Goal: Task Accomplishment & Management: Manage account settings

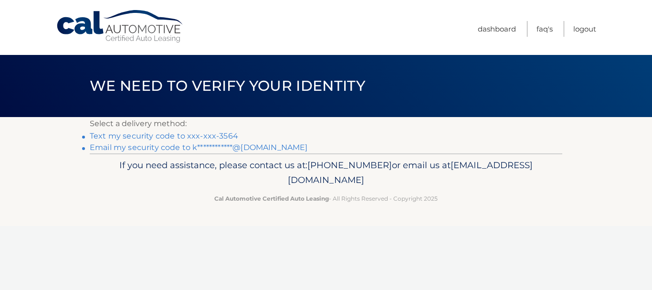
click at [197, 137] on link "Text my security code to xxx-xxx-3564" at bounding box center [164, 135] width 149 height 9
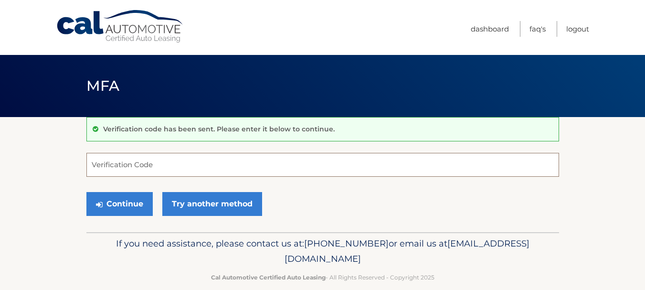
click at [193, 160] on input "Verification Code" at bounding box center [322, 165] width 473 height 24
type input "362222"
click at [86, 192] on button "Continue" at bounding box center [119, 204] width 66 height 24
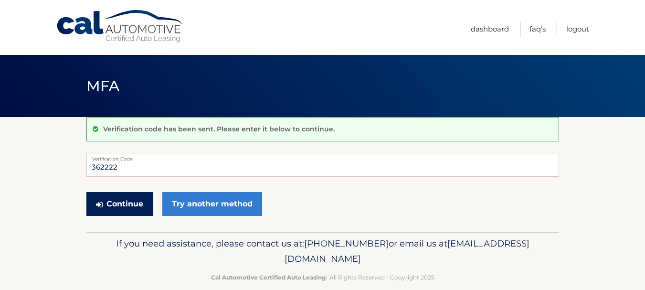
click at [130, 210] on button "Continue" at bounding box center [119, 204] width 66 height 24
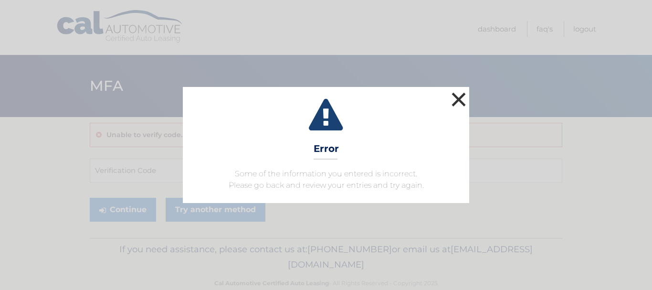
click at [451, 97] on button "×" at bounding box center [458, 99] width 19 height 19
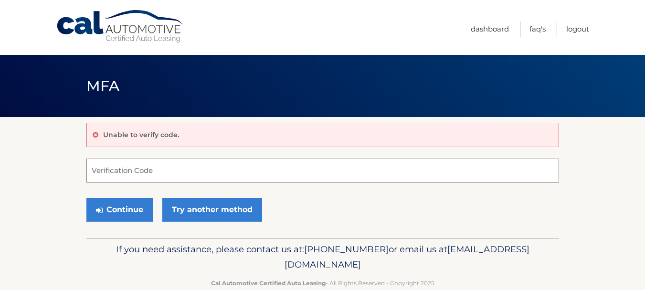
click at [164, 170] on input "Verification Code" at bounding box center [322, 171] width 473 height 24
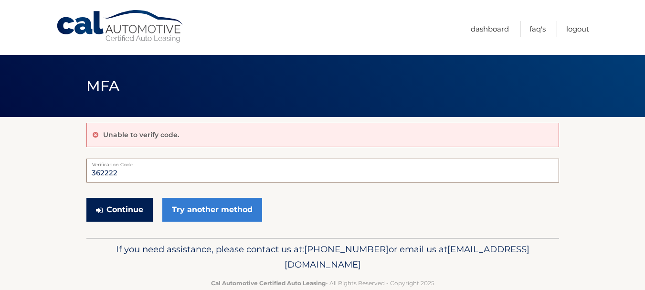
type input "362222"
click at [133, 203] on button "Continue" at bounding box center [119, 210] width 66 height 24
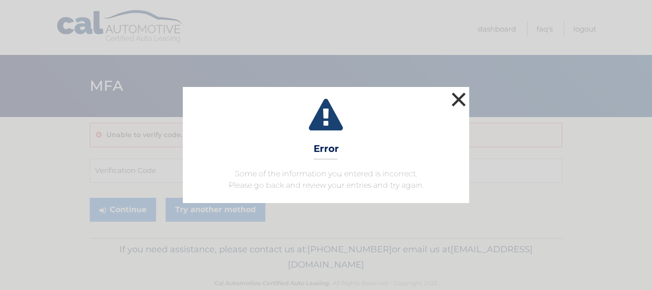
click at [463, 96] on button "×" at bounding box center [458, 99] width 19 height 19
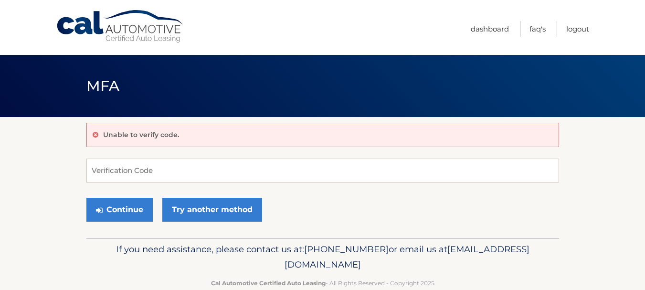
click at [463, 96] on header "MFA" at bounding box center [322, 86] width 473 height 62
click at [228, 173] on input "Verification Code" at bounding box center [322, 171] width 473 height 24
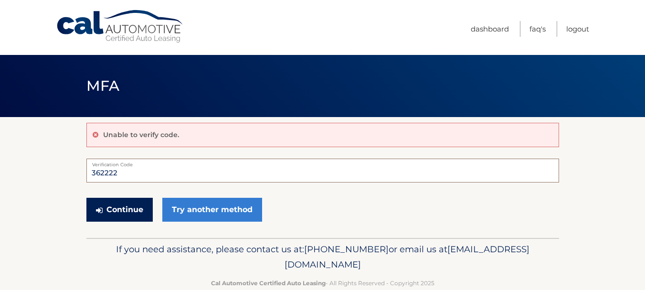
type input "362222"
click at [139, 209] on button "Continue" at bounding box center [119, 210] width 66 height 24
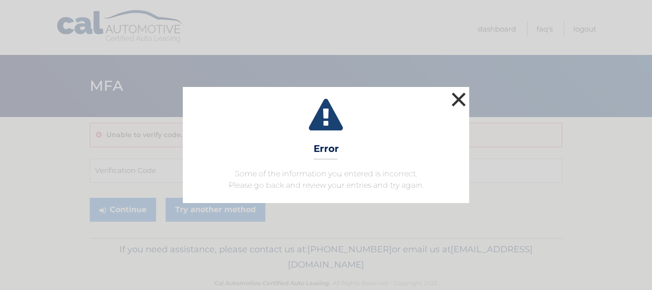
click at [463, 95] on button "×" at bounding box center [458, 99] width 19 height 19
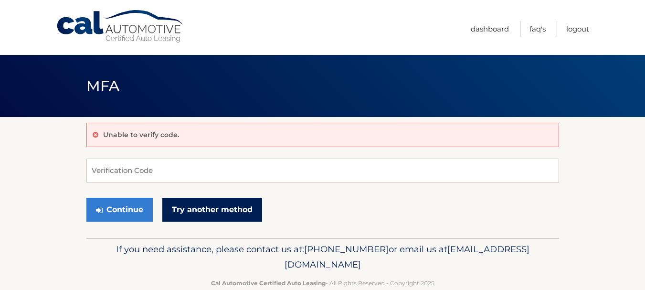
click at [223, 203] on link "Try another method" at bounding box center [212, 210] width 100 height 24
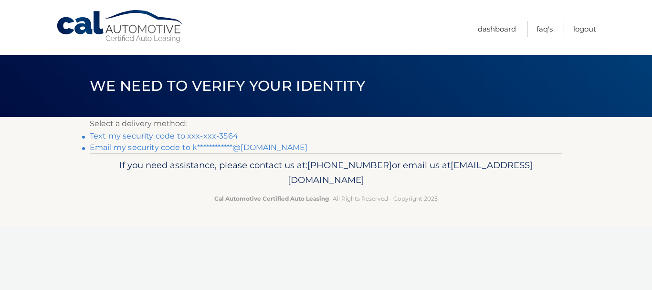
click at [227, 135] on link "Text my security code to xxx-xxx-3564" at bounding box center [164, 135] width 149 height 9
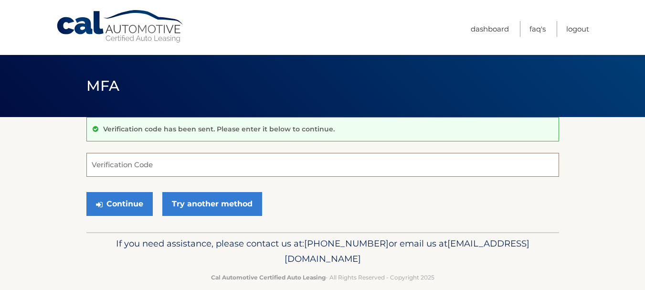
click at [197, 165] on input "Verification Code" at bounding box center [322, 165] width 473 height 24
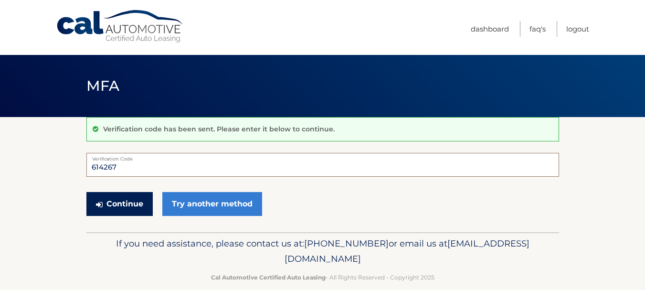
type input "614267"
click at [131, 200] on button "Continue" at bounding box center [119, 204] width 66 height 24
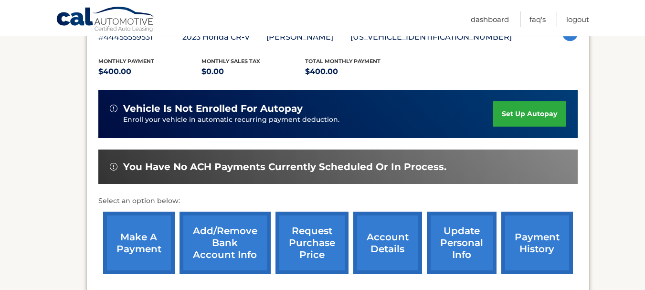
scroll to position [226, 0]
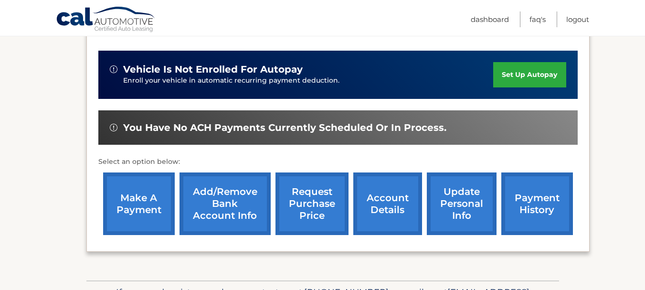
click at [141, 199] on link "make a payment" at bounding box center [139, 203] width 72 height 63
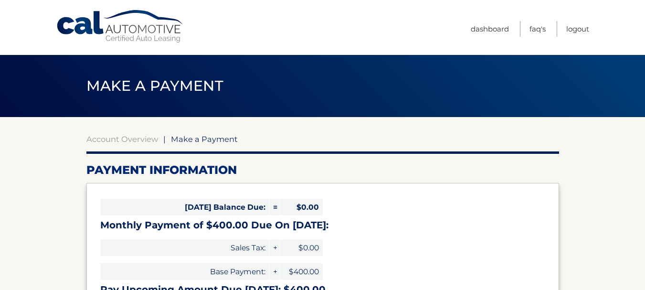
select select "YmM4YjY5ZmEtZjJkYy00ZGJmLWI3M2ItYjdiOTMzZDc5OGU1"
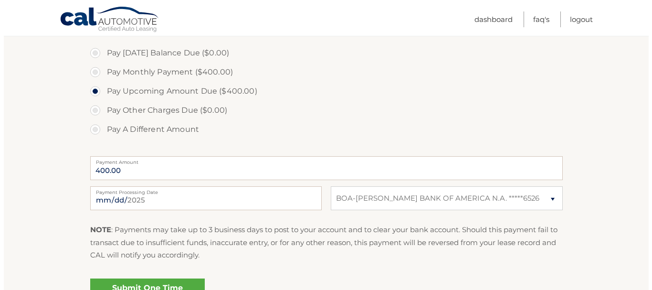
scroll to position [357, 0]
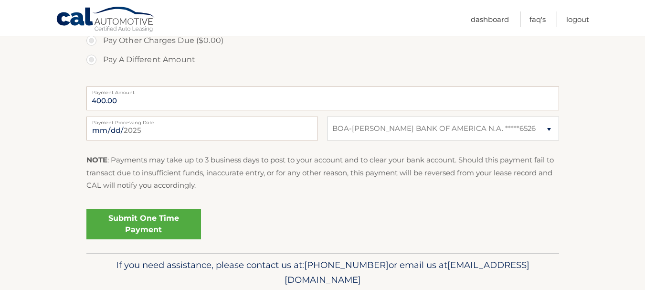
click at [152, 222] on link "Submit One Time Payment" at bounding box center [143, 224] width 115 height 31
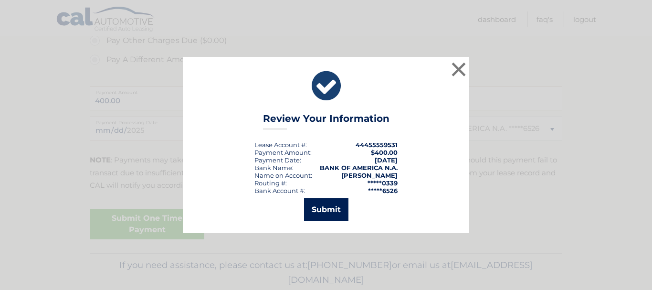
click at [339, 211] on button "Submit" at bounding box center [326, 209] width 44 height 23
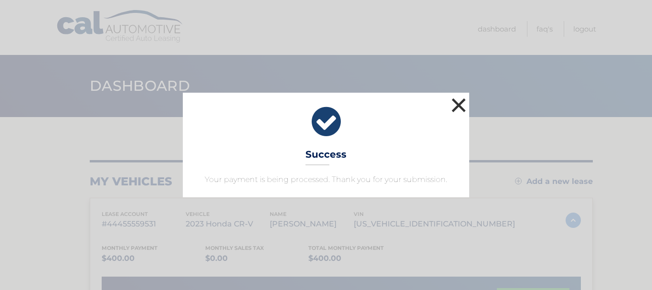
click at [463, 103] on button "×" at bounding box center [458, 105] width 19 height 19
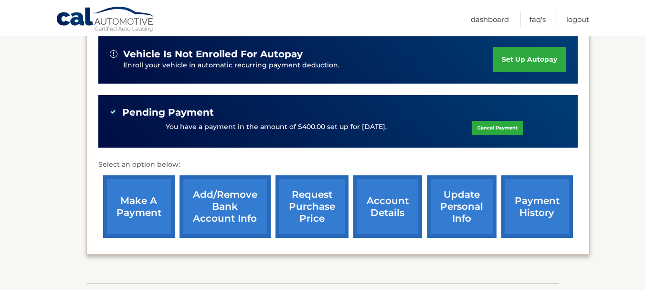
scroll to position [249, 0]
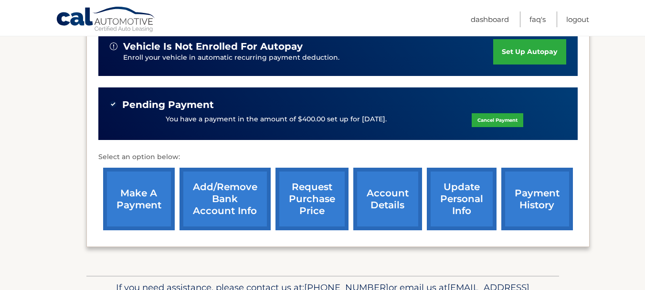
click at [396, 206] on link "account details" at bounding box center [387, 199] width 69 height 63
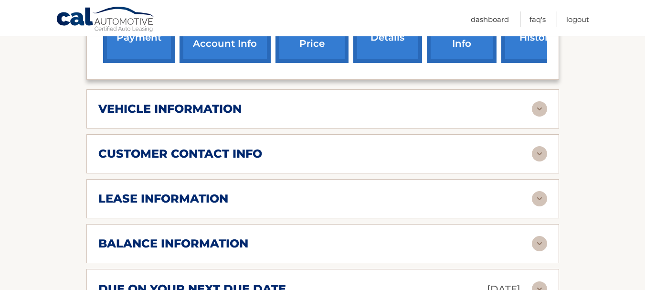
scroll to position [433, 0]
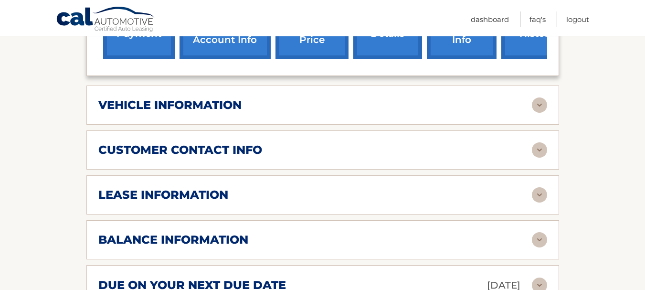
click at [542, 101] on img at bounding box center [539, 104] width 15 height 15
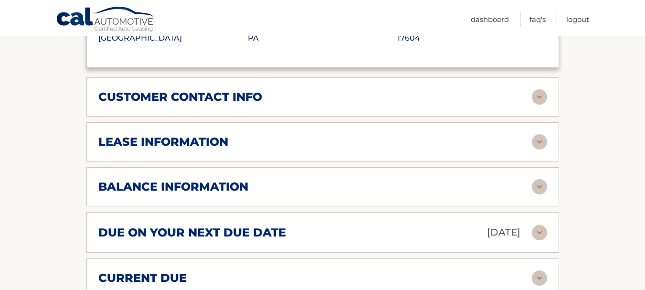
scroll to position [725, 0]
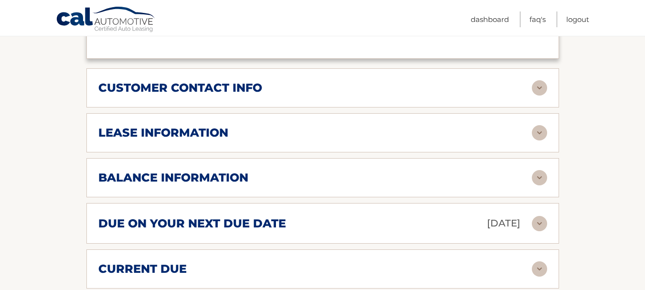
click at [536, 130] on img at bounding box center [539, 132] width 15 height 15
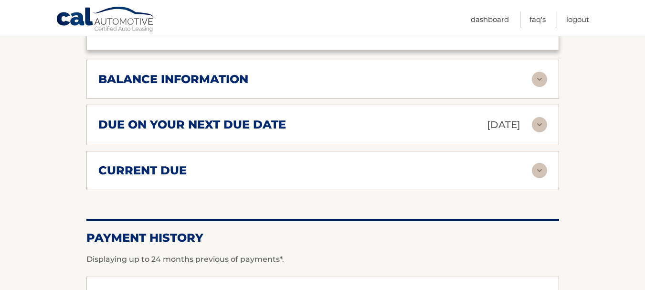
scroll to position [1026, 0]
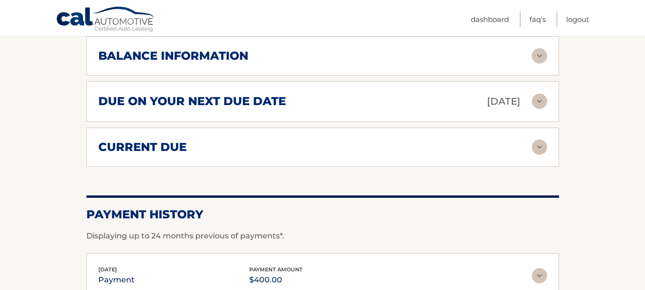
click at [539, 64] on div "balance information Payments Received 30 Payments Remaining 9 Next Payment will…" at bounding box center [322, 55] width 473 height 39
click at [543, 51] on img at bounding box center [539, 55] width 15 height 15
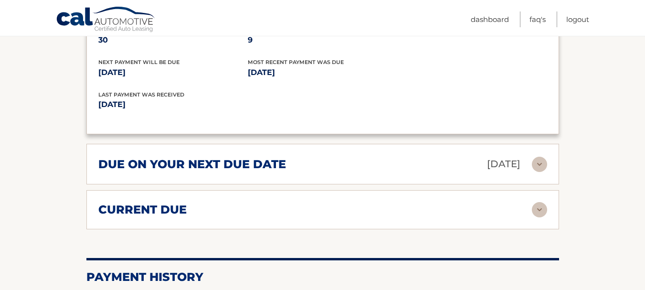
scroll to position [0, 0]
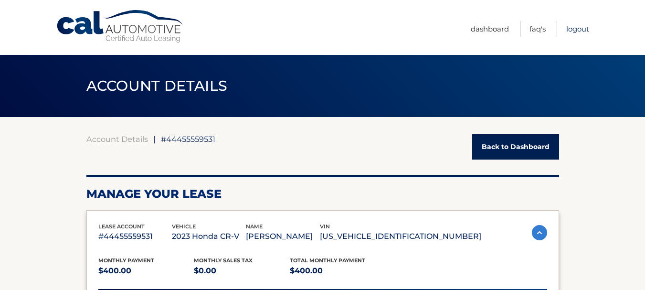
click at [573, 34] on link "Logout" at bounding box center [578, 29] width 23 height 16
